Goal: Task Accomplishment & Management: Manage account settings

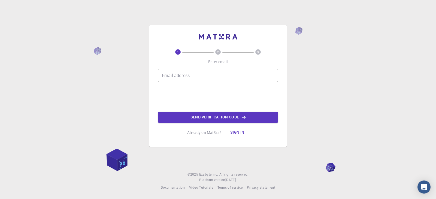
click at [176, 78] on input "Email address" at bounding box center [218, 75] width 120 height 13
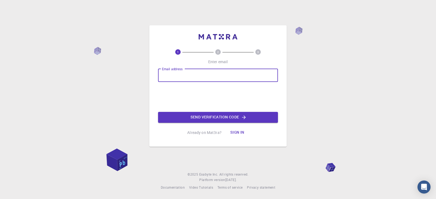
type input "[EMAIL_ADDRESS][DOMAIN_NAME]"
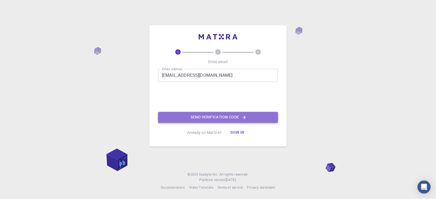
click at [216, 118] on button "Send verification code" at bounding box center [218, 117] width 120 height 11
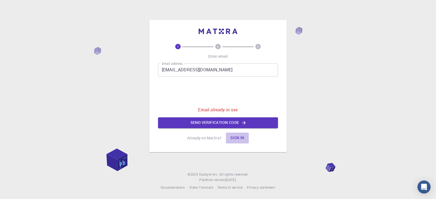
click at [239, 137] on button "Sign in" at bounding box center [237, 138] width 23 height 11
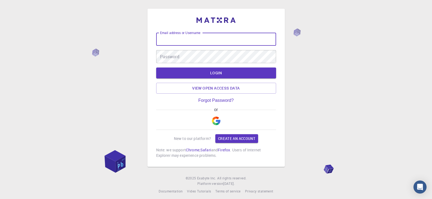
click at [175, 41] on input "Email address or Username" at bounding box center [216, 39] width 120 height 13
click at [175, 40] on input "Email address or Username" at bounding box center [216, 39] width 120 height 13
click at [222, 100] on link "Forgot Password?" at bounding box center [216, 100] width 35 height 5
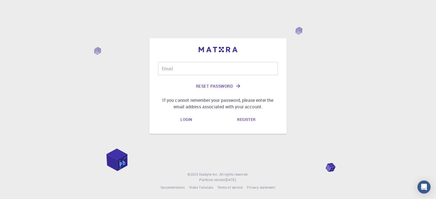
click at [181, 64] on input "Email" at bounding box center [218, 68] width 120 height 13
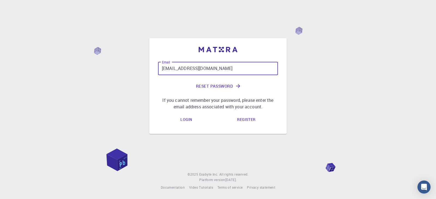
type input "[EMAIL_ADDRESS][DOMAIN_NAME]"
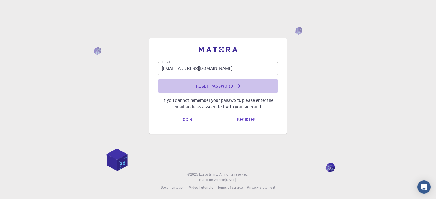
click at [236, 87] on icon "submit" at bounding box center [238, 86] width 6 height 6
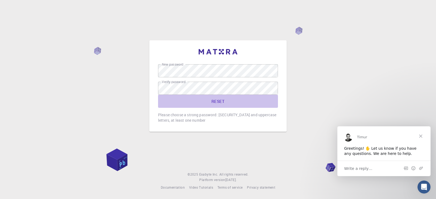
click at [217, 101] on button "RESET" at bounding box center [218, 101] width 120 height 13
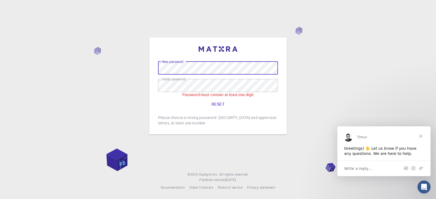
click at [67, 71] on div "New password New password Verify password Verify password Password must contain…" at bounding box center [218, 99] width 436 height 199
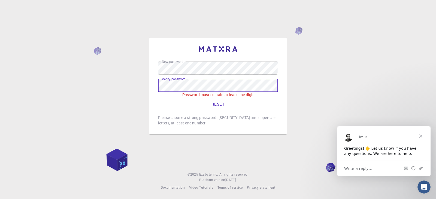
click at [158, 98] on button "RESET" at bounding box center [218, 104] width 120 height 13
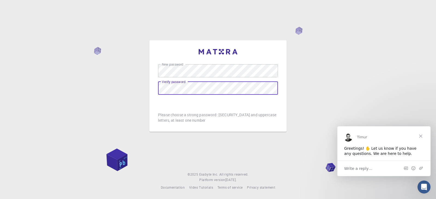
click at [207, 102] on form "New password New password Verify password Verify password RESET" at bounding box center [218, 86] width 120 height 44
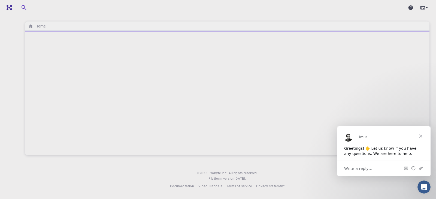
click at [420, 134] on span "Close" at bounding box center [421, 136] width 20 height 20
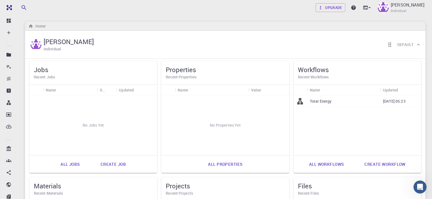
click at [188, 65] on div "Properties Recent Properties" at bounding box center [225, 73] width 128 height 24
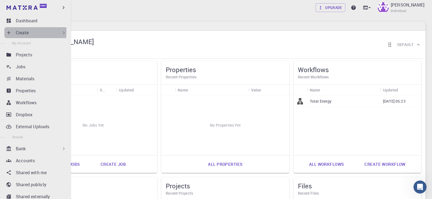
click at [10, 32] on icon at bounding box center [8, 32] width 5 height 5
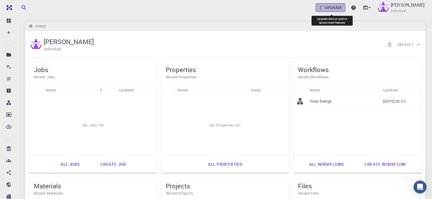
click at [337, 8] on link "Upgrade" at bounding box center [331, 7] width 30 height 9
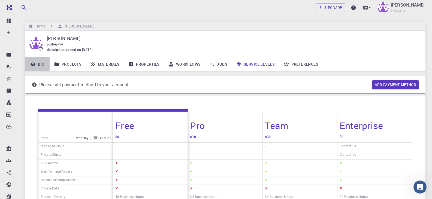
click at [43, 61] on link "Bio" at bounding box center [37, 64] width 25 height 14
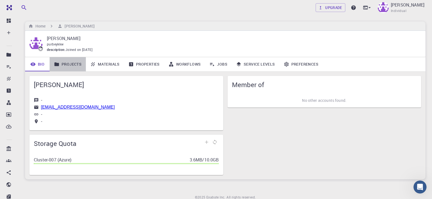
click at [63, 63] on link "Projects" at bounding box center [68, 64] width 36 height 14
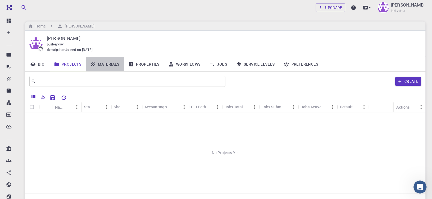
click at [120, 61] on link "Materials" at bounding box center [105, 64] width 38 height 14
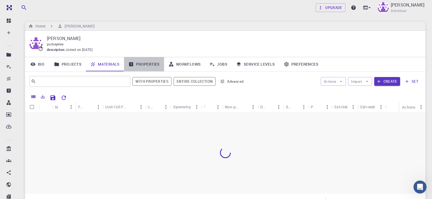
click at [152, 62] on link "Properties" at bounding box center [144, 64] width 40 height 14
